Goal: Complete application form: Complete application form

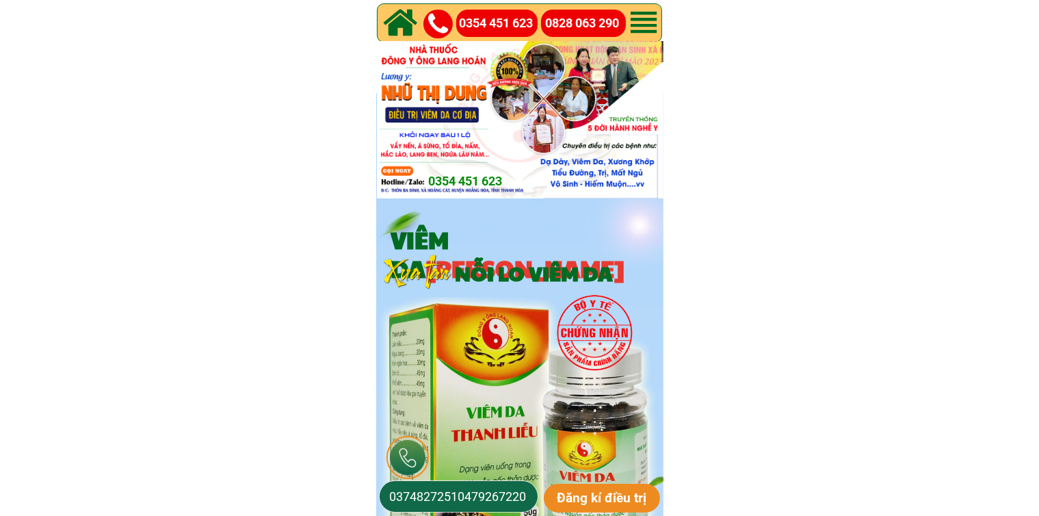
click at [567, 500] on p "Đăng kí điều trị" at bounding box center [602, 498] width 117 height 29
drag, startPoint x: 567, startPoint y: 500, endPoint x: 512, endPoint y: 499, distance: 54.7
click at [512, 499] on form "Đăng kí điều trị 03748272510479267220" at bounding box center [520, 496] width 282 height 32
click at [511, 498] on input "03748272510479267220" at bounding box center [459, 496] width 146 height 31
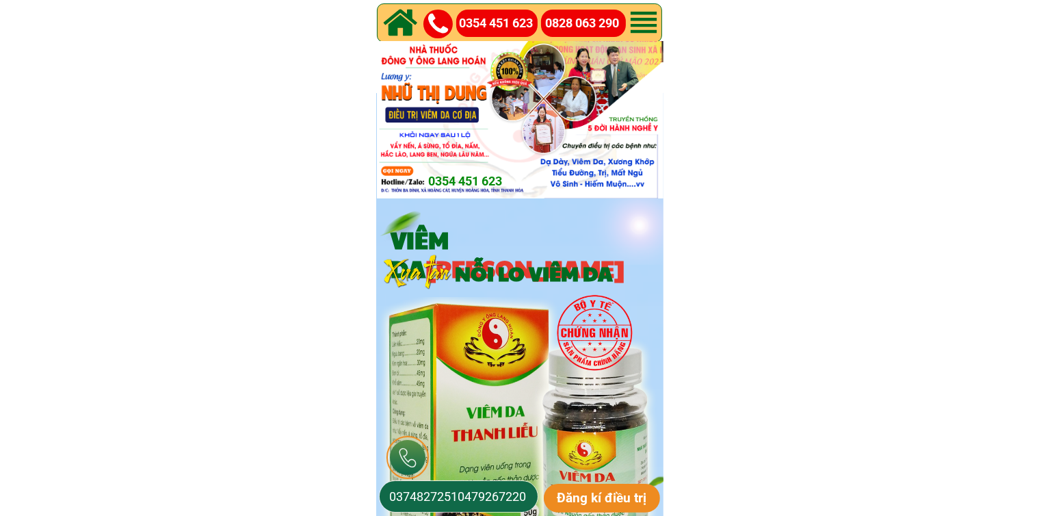
paste input "tel"
type input "0479267220"
click at [601, 493] on p "Đăng kí điều trị" at bounding box center [602, 498] width 117 height 29
click at [402, 495] on input "0479267220" at bounding box center [459, 496] width 146 height 31
click at [418, 493] on input "0479267220" at bounding box center [459, 496] width 146 height 31
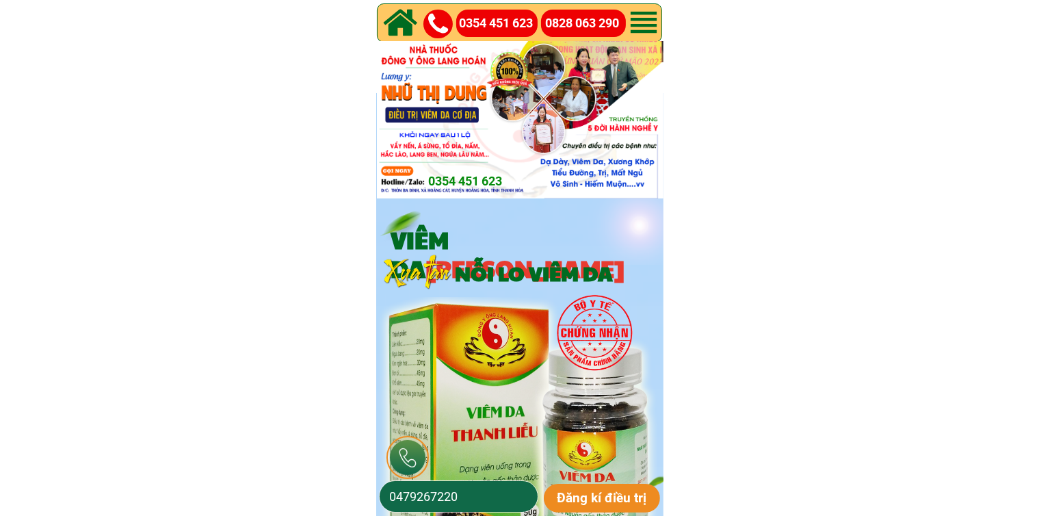
click at [430, 492] on input "0479267220" at bounding box center [459, 496] width 146 height 31
click at [441, 492] on input "0479267220" at bounding box center [459, 496] width 146 height 31
click at [471, 499] on input "0479267220" at bounding box center [459, 496] width 146 height 31
click at [388, 489] on input "0479267220" at bounding box center [459, 496] width 146 height 31
click at [641, 506] on p "Đăng kí điều trị" at bounding box center [602, 498] width 117 height 29
